Goal: Task Accomplishment & Management: Use online tool/utility

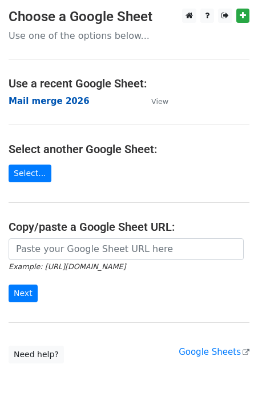
click at [38, 105] on strong "Mail merge 2026" at bounding box center [49, 101] width 81 height 10
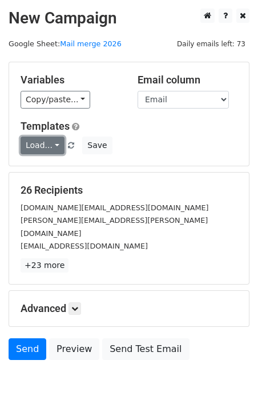
click at [40, 145] on link "Load..." at bounding box center [43, 146] width 44 height 18
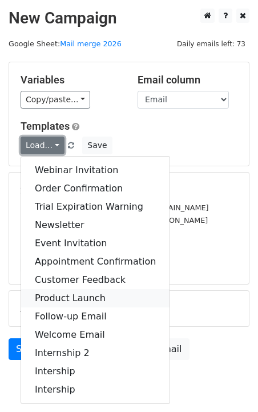
scroll to position [32, 0]
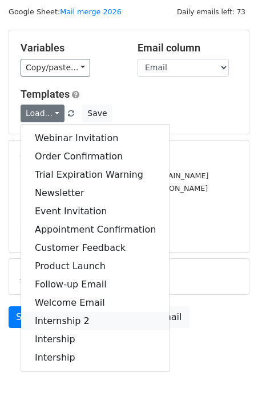
click at [81, 323] on link "Internship 2" at bounding box center [95, 321] width 149 height 18
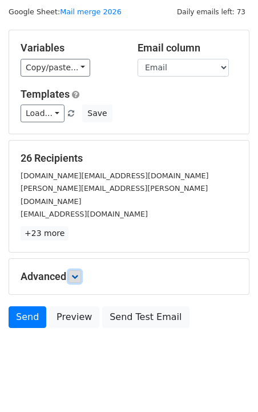
click at [81, 270] on link at bounding box center [75, 276] width 13 height 13
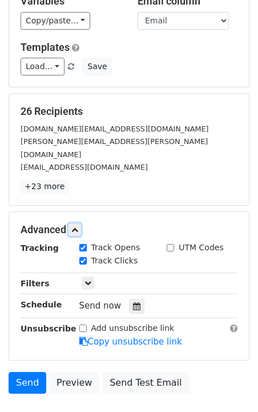
scroll to position [89, 0]
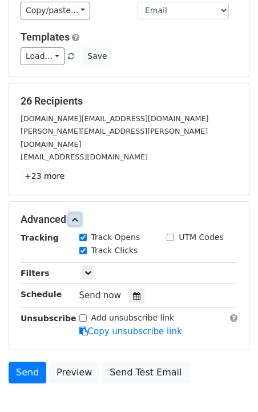
click at [81, 213] on link at bounding box center [75, 219] width 13 height 13
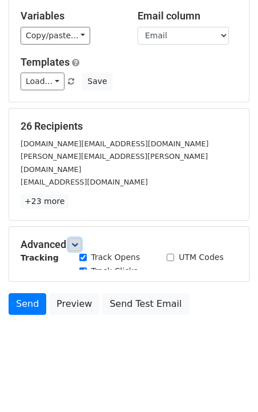
scroll to position [32, 0]
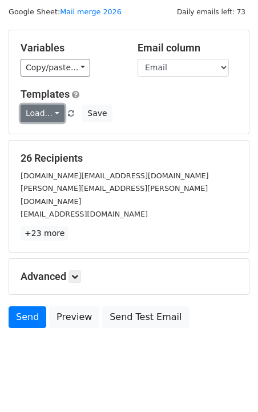
click at [44, 110] on link "Load..." at bounding box center [43, 114] width 44 height 18
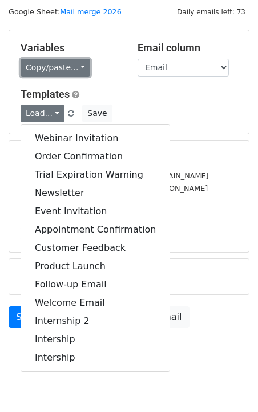
click at [57, 67] on link "Copy/paste..." at bounding box center [56, 68] width 70 height 18
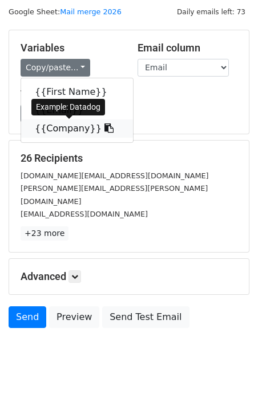
click at [62, 127] on link "{{Company}}" at bounding box center [77, 128] width 112 height 18
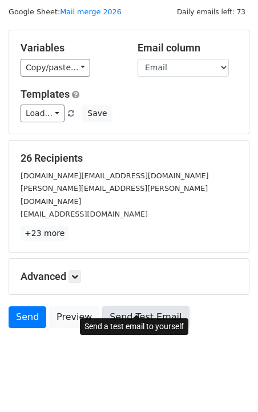
click at [117, 307] on link "Send Test Email" at bounding box center [145, 317] width 87 height 22
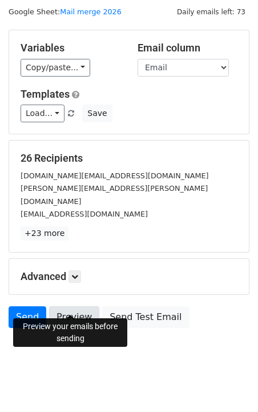
click at [74, 306] on link "Preview" at bounding box center [74, 317] width 50 height 22
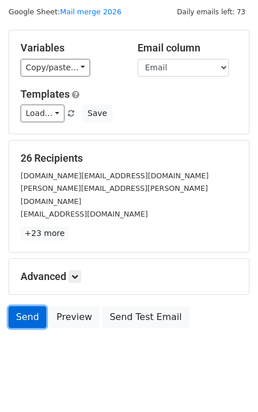
click at [34, 306] on link "Send" at bounding box center [28, 317] width 38 height 22
